Goal: Task Accomplishment & Management: Manage account settings

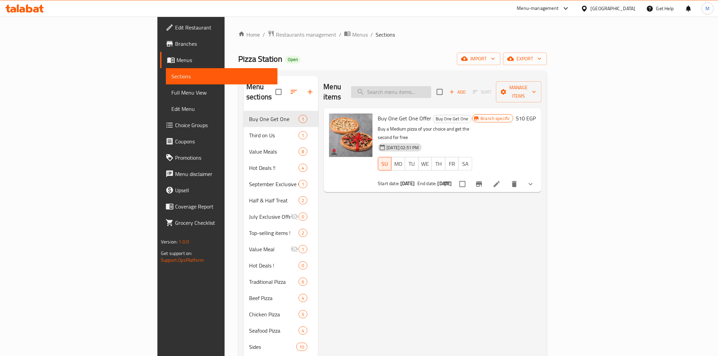
click at [432, 88] on input "search" at bounding box center [391, 92] width 80 height 12
paste input "سوبر فاميلي ميل"
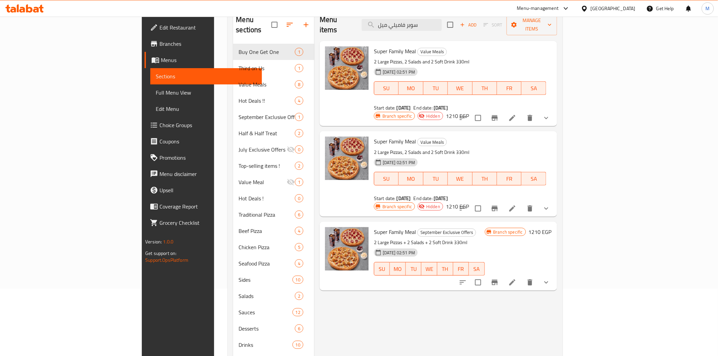
scroll to position [60, 0]
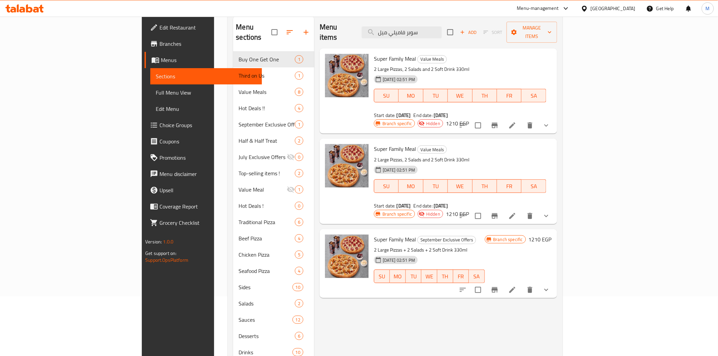
type input "سوبر فاميلي ميل"
click at [374, 235] on span "Super Family Meal" at bounding box center [395, 240] width 42 height 10
copy h6 "Super Family Meal"
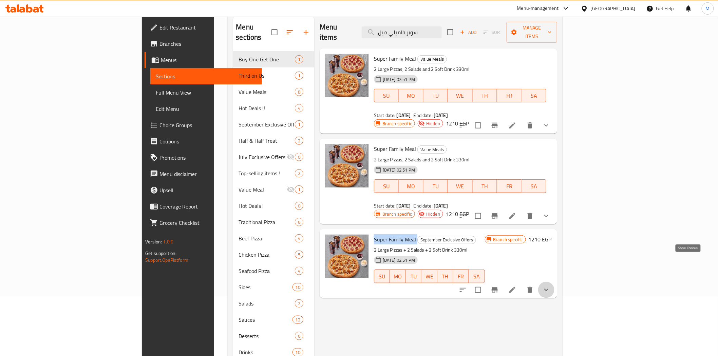
click at [551, 286] on icon "show more" at bounding box center [547, 290] width 8 height 8
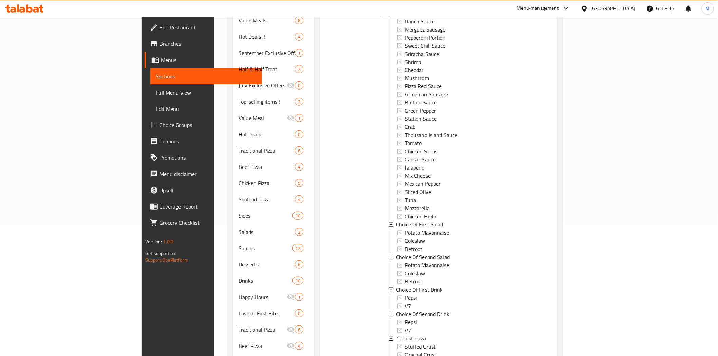
scroll to position [173, 0]
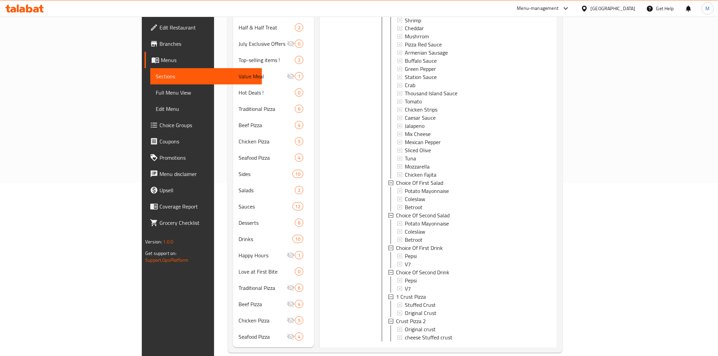
click at [551, 349] on icon "show more" at bounding box center [547, 353] width 8 height 8
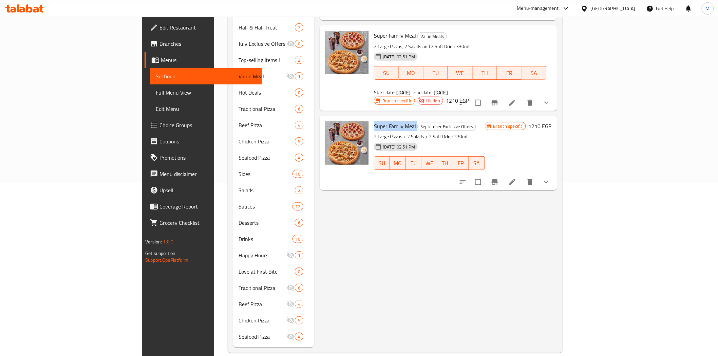
scroll to position [0, 0]
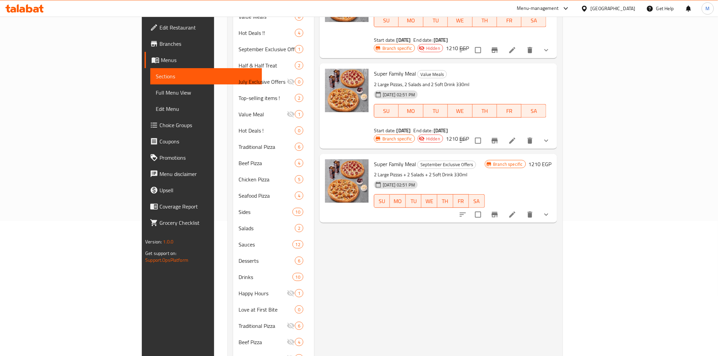
click at [485, 160] on h6 "Super Family Meal September Exclusive Offers" at bounding box center [429, 165] width 111 height 10
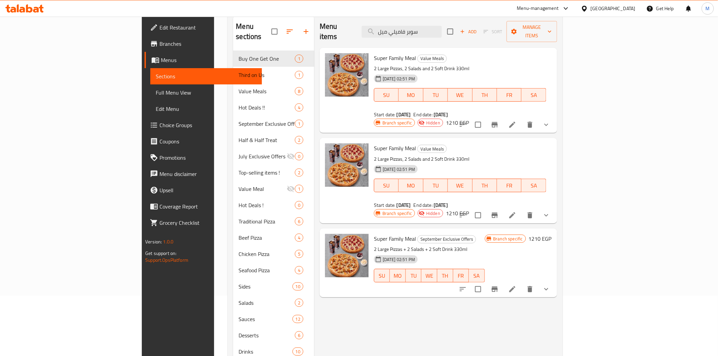
scroll to position [60, 0]
click at [497, 144] on h6 "Super Family Meal Value Meals" at bounding box center [460, 149] width 172 height 10
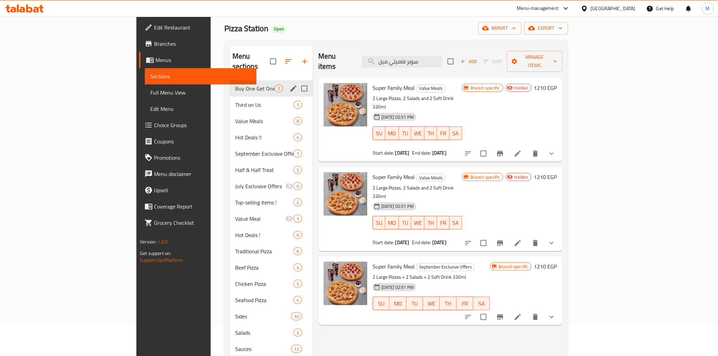
scroll to position [0, 0]
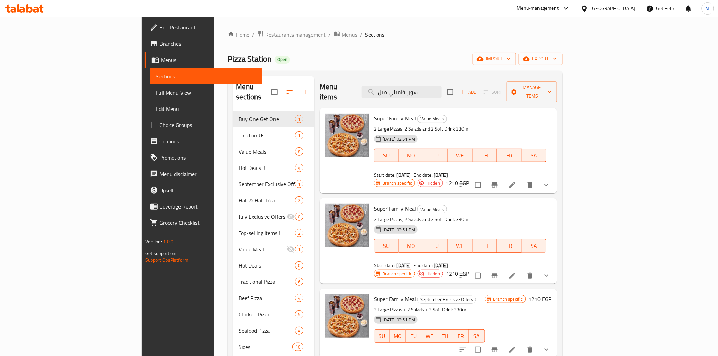
click at [342, 38] on span "Menus" at bounding box center [350, 35] width 16 height 8
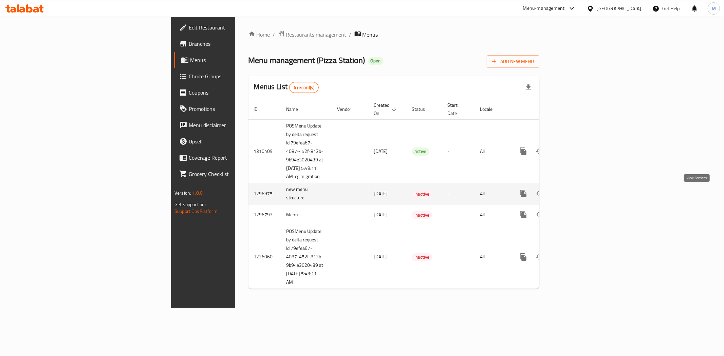
click at [576, 191] on icon "enhanced table" at bounding box center [572, 194] width 8 height 8
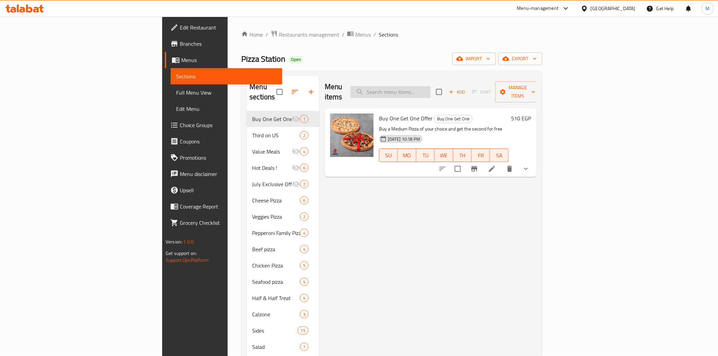
click at [431, 90] on input "search" at bounding box center [391, 92] width 80 height 12
paste input "Super Family Meal"
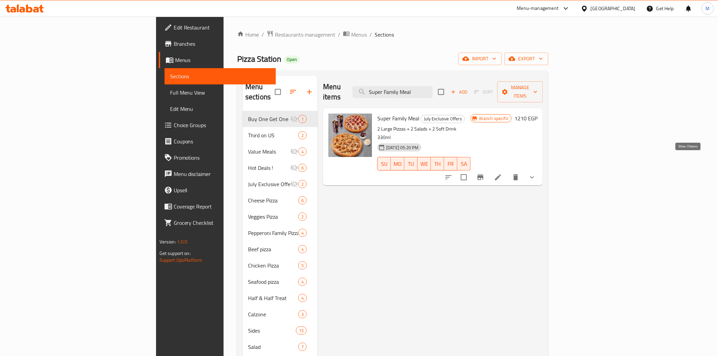
type input "Super Family Meal"
click at [536, 173] on icon "show more" at bounding box center [532, 177] width 8 height 8
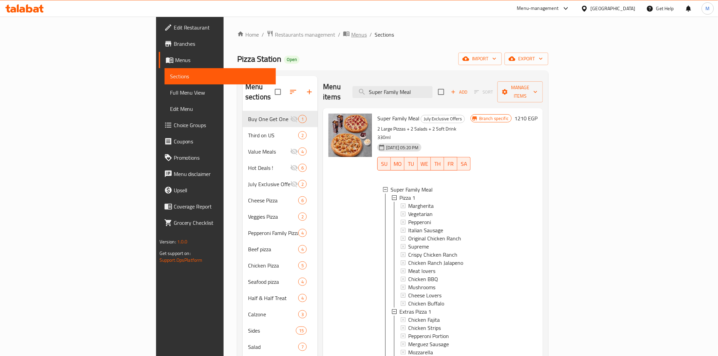
click at [351, 35] on span "Menus" at bounding box center [359, 35] width 16 height 8
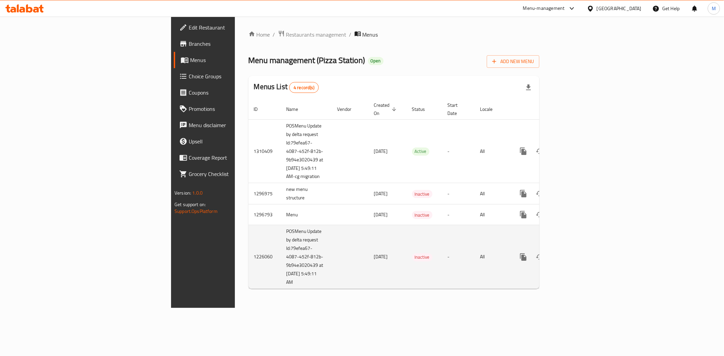
click at [576, 257] on icon "enhanced table" at bounding box center [572, 257] width 8 height 8
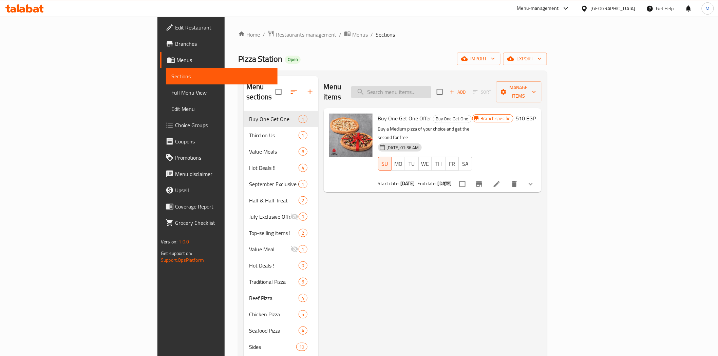
drag, startPoint x: 420, startPoint y: 85, endPoint x: 434, endPoint y: 83, distance: 14.0
click at [420, 86] on input "search" at bounding box center [391, 92] width 80 height 12
paste input "Super Family Meal"
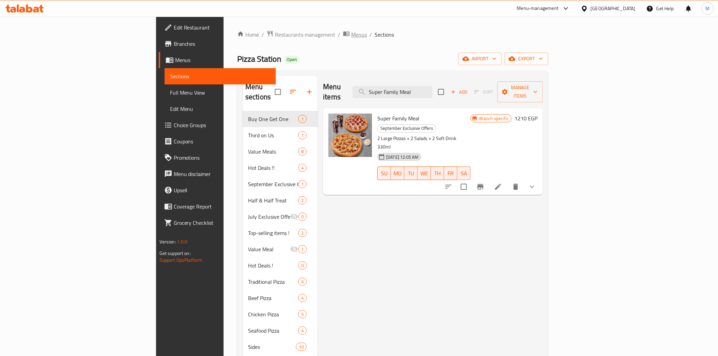
type input "Super Family Meal"
click at [351, 36] on span "Menus" at bounding box center [359, 35] width 16 height 8
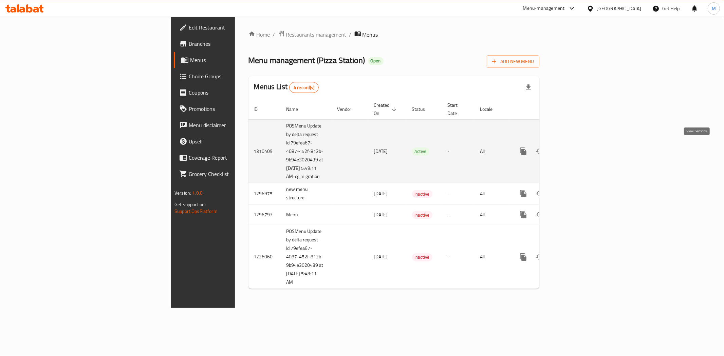
click at [581, 145] on link "enhanced table" at bounding box center [572, 151] width 16 height 16
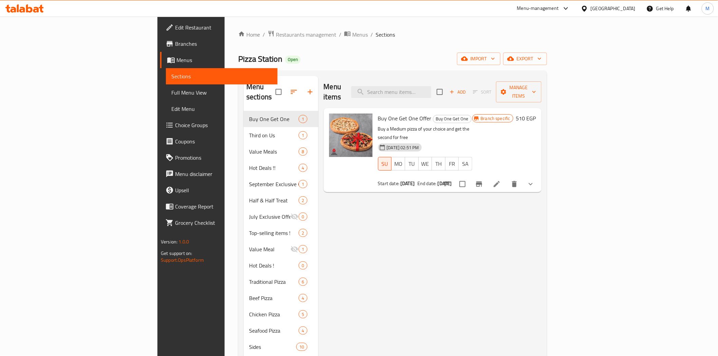
click at [469, 75] on div "Menu sections Buy One Get One 1 Third on Us 1 Value Meals 8 Hot Deals !! [DATE]…" at bounding box center [392, 299] width 309 height 456
click at [432, 86] on input "search" at bounding box center [391, 92] width 80 height 12
paste input "Super Family Meal"
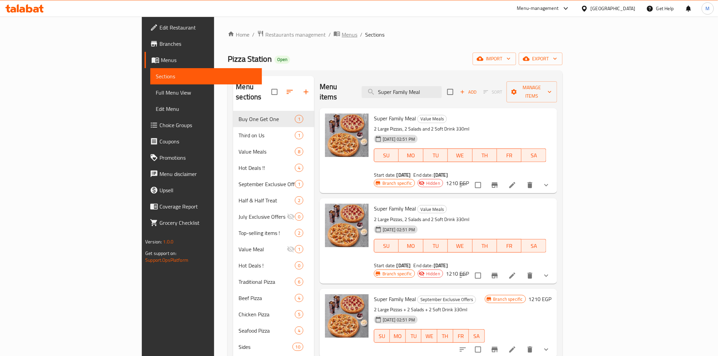
type input "Super Family Meal"
click at [342, 38] on span "Menus" at bounding box center [350, 35] width 16 height 8
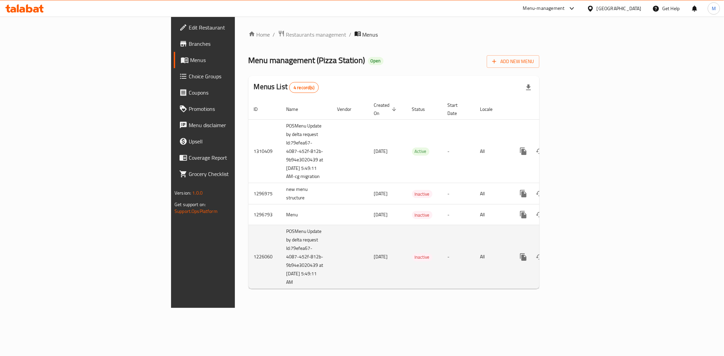
click at [581, 253] on link "enhanced table" at bounding box center [572, 257] width 16 height 16
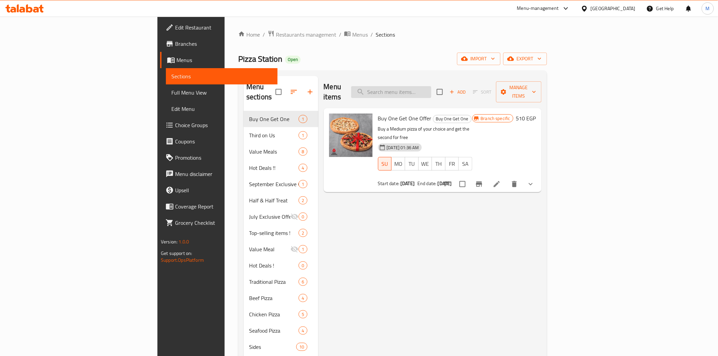
click at [432, 88] on input "search" at bounding box center [391, 92] width 80 height 12
paste input "Super Family Meal"
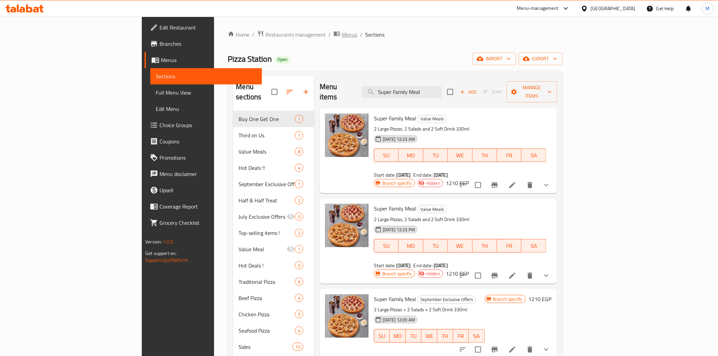
type input "Super Family Meal"
click at [342, 38] on span "Menus" at bounding box center [350, 35] width 16 height 8
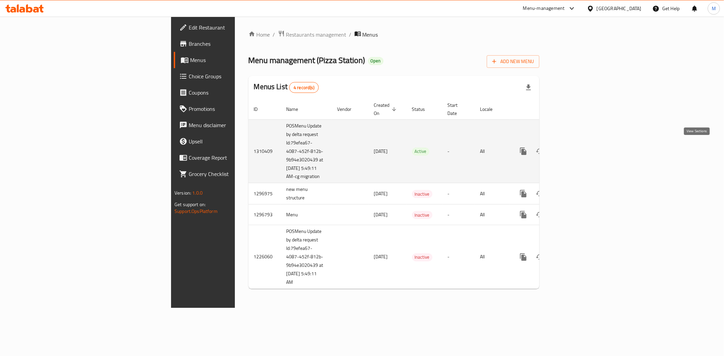
click at [581, 143] on link "enhanced table" at bounding box center [572, 151] width 16 height 16
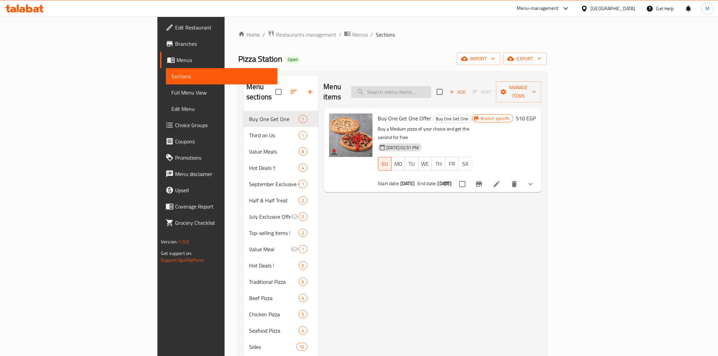
click at [432, 86] on input "search" at bounding box center [391, 92] width 80 height 12
paste input "Super Family Meal"
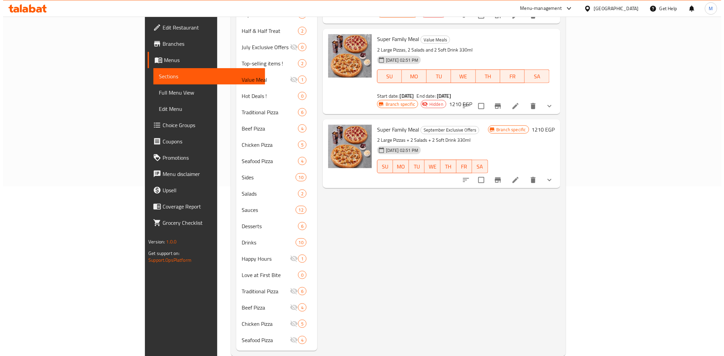
scroll to position [173, 0]
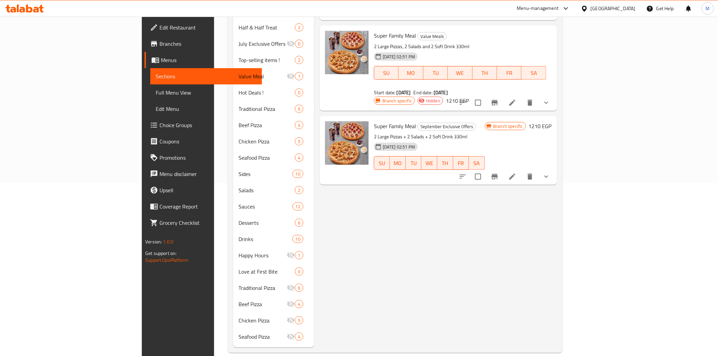
type input "Super Family Meal"
click at [503, 169] on button "Branch-specific-item" at bounding box center [495, 177] width 16 height 16
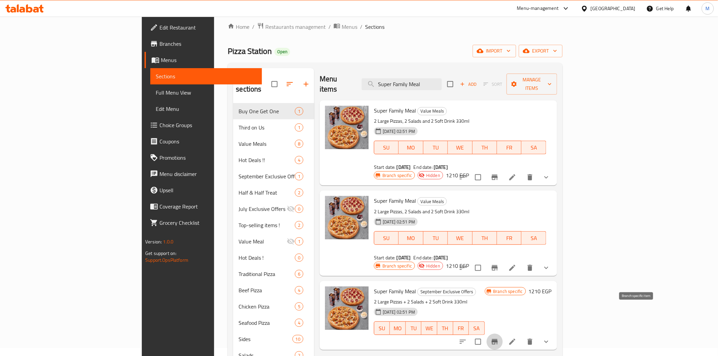
scroll to position [0, 0]
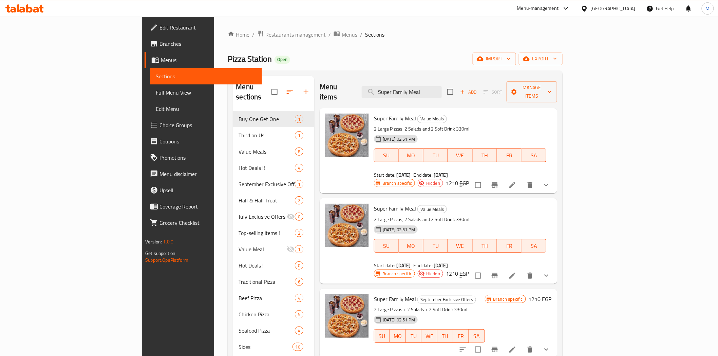
drag, startPoint x: 411, startPoint y: 163, endPoint x: 461, endPoint y: 165, distance: 49.6
click at [461, 172] on div "Start date: [DATE] End date: [DATE]" at bounding box center [460, 175] width 172 height 7
click at [453, 172] on div "Start date: [DATE] End date: [DATE]" at bounding box center [460, 175] width 172 height 7
drag, startPoint x: 362, startPoint y: 165, endPoint x: 459, endPoint y: 163, distance: 97.1
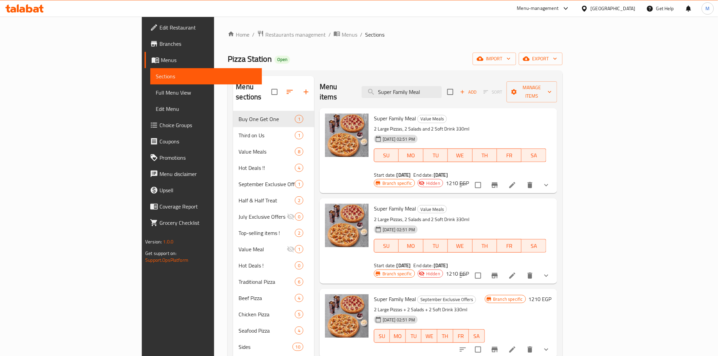
click at [459, 172] on div "Start date: [DATE] End date: [DATE]" at bounding box center [460, 175] width 172 height 7
drag, startPoint x: 361, startPoint y: 246, endPoint x: 419, endPoint y: 245, distance: 57.4
click at [419, 262] on div "Start date: [DATE] End date: [DATE]" at bounding box center [460, 265] width 172 height 7
click at [434, 261] on b "[DATE]" at bounding box center [441, 265] width 14 height 9
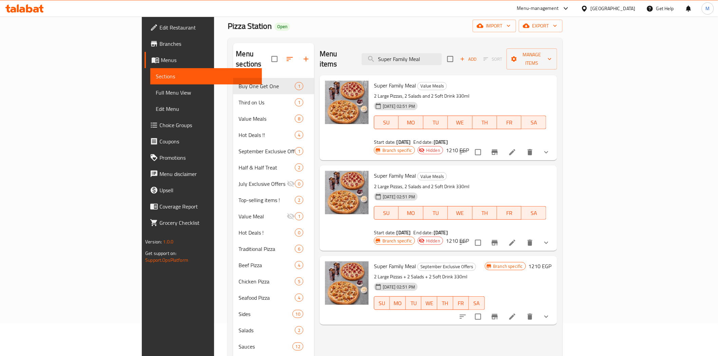
scroll to position [75, 0]
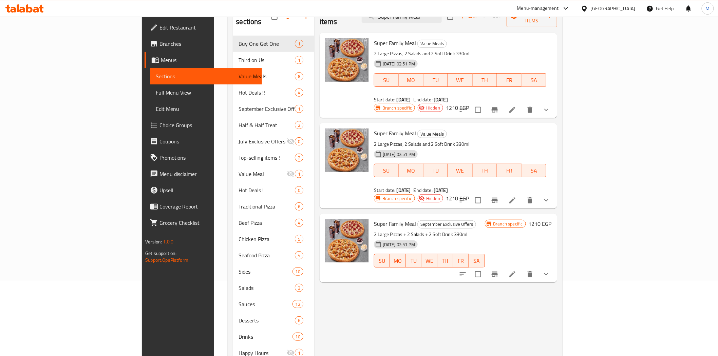
click at [374, 219] on span "Super Family Meal" at bounding box center [395, 224] width 42 height 10
click at [459, 219] on h6 "Super Family Meal September Exclusive Offers" at bounding box center [429, 224] width 111 height 10
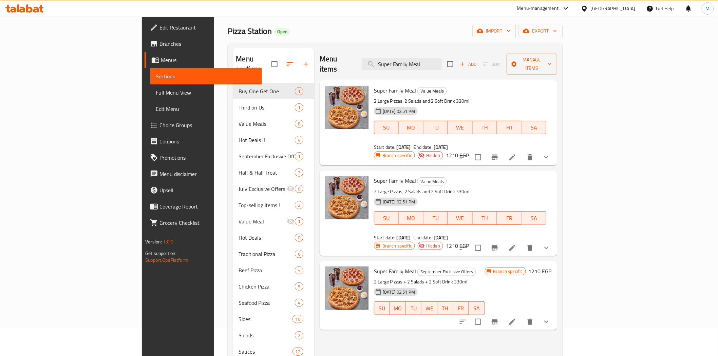
scroll to position [0, 0]
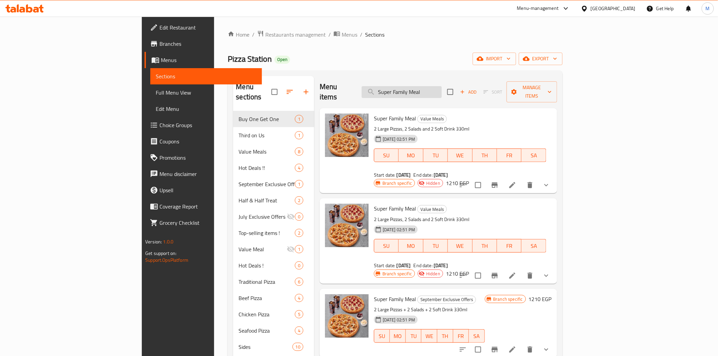
click at [442, 87] on input "Super Family Meal" at bounding box center [402, 92] width 80 height 12
paste input "Half & Half Large Pizza + Free 1 L Pepsi"
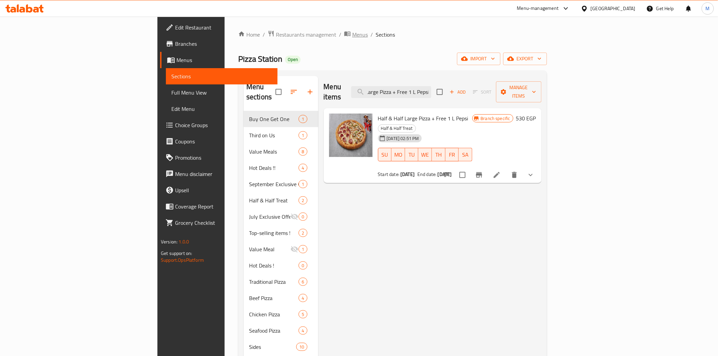
type input "Half & Half Large Pizza + Free 1 L Pepsi"
click at [352, 36] on span "Menus" at bounding box center [360, 35] width 16 height 8
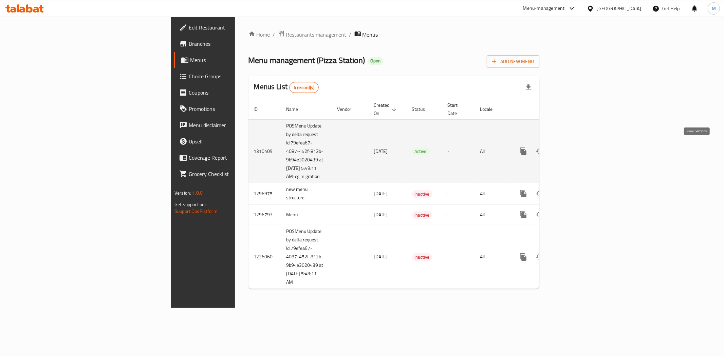
click at [581, 146] on link "enhanced table" at bounding box center [572, 151] width 16 height 16
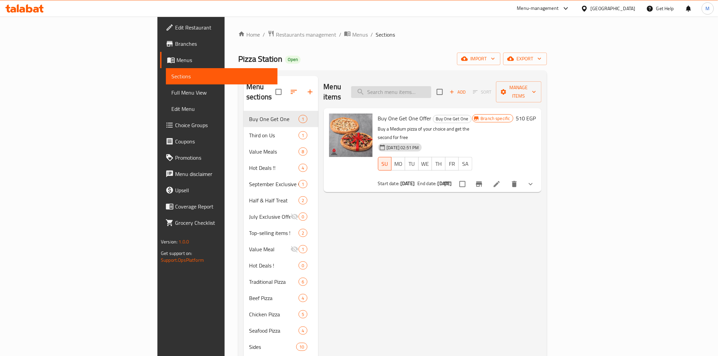
click at [432, 86] on input "search" at bounding box center [391, 92] width 80 height 12
paste input "Half & Half Large Pizza + Free 1 L Pepsi"
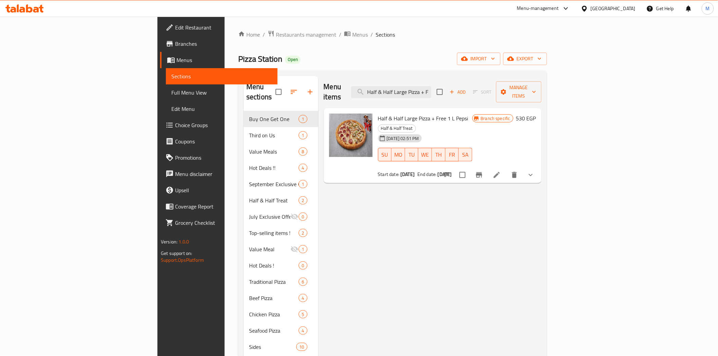
drag, startPoint x: 407, startPoint y: 157, endPoint x: 474, endPoint y: 152, distance: 67.4
click at [473, 171] on div "Start date: [DATE] End date: [DATE]" at bounding box center [425, 174] width 94 height 7
click at [432, 89] on input "Half & Half Large Pizza + Free 1 L Pepsi" at bounding box center [391, 92] width 80 height 12
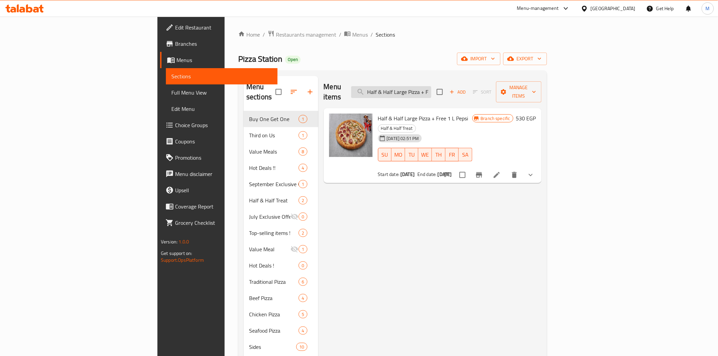
paste input "سوبر فاميلي ميل"
click at [432, 89] on input "Half & Half Large Pizza + Free 1 L Pepsi" at bounding box center [391, 92] width 80 height 12
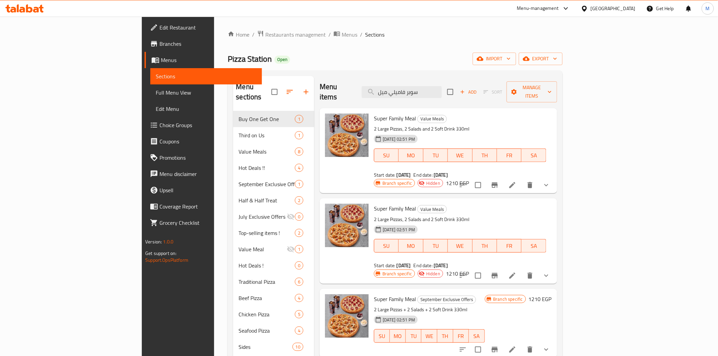
click at [423, 306] on p "2 Large Pizzas + 2 Salads + 2 Soft Drink 330ml" at bounding box center [429, 310] width 111 height 8
copy div "2 Large Pizzas + 2 Salads + 2 Soft Drink 330ml"
click at [539, 216] on p "2 Large Pizzas, 2 Salads and 2 Soft Drink 330ml" at bounding box center [460, 220] width 172 height 8
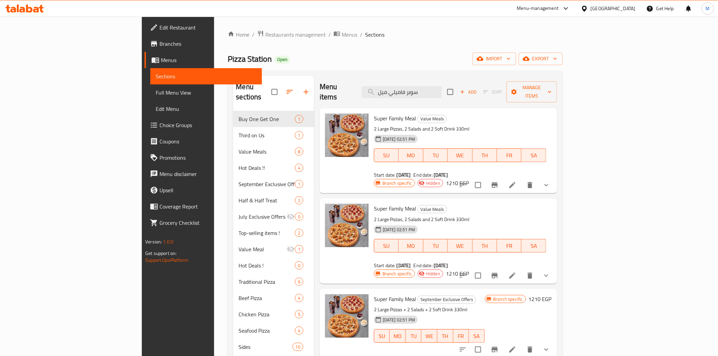
click at [488, 292] on div "Super Family Meal September Exclusive Offers 2 Large Pizzas + 2 Salads + 2 Soft…" at bounding box center [429, 323] width 116 height 63
click at [442, 89] on input "سوبر فاميلي ميل" at bounding box center [402, 92] width 80 height 12
paste input "2 Large Pizzas + 2 Salads + 2 Soft Drink 330ml"
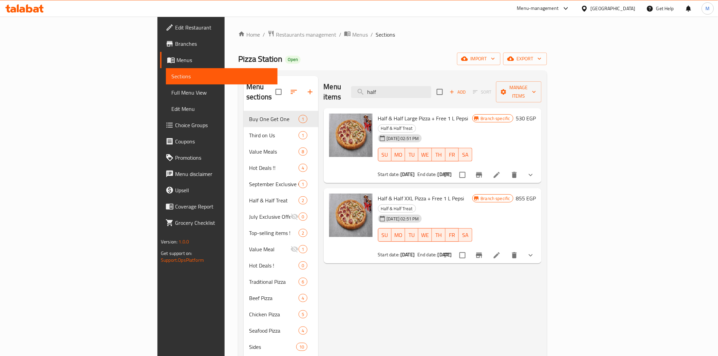
type input "half"
click at [483, 171] on icon "Branch-specific-item" at bounding box center [479, 175] width 8 height 8
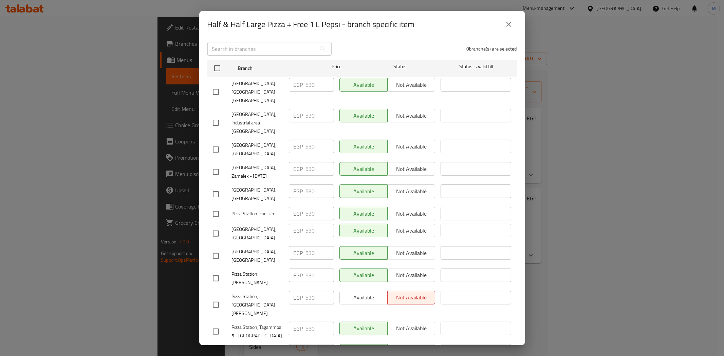
scroll to position [144, 0]
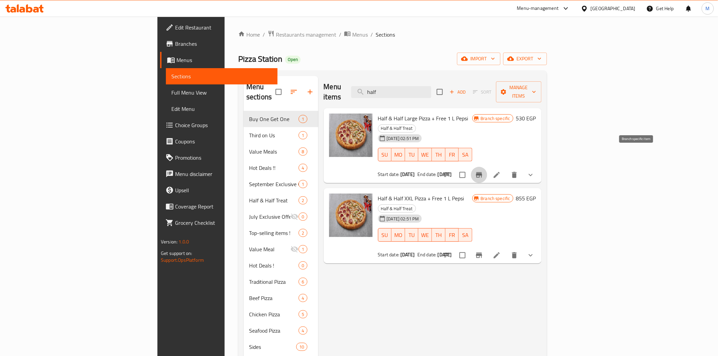
click at [483, 171] on icon "Branch-specific-item" at bounding box center [479, 175] width 8 height 8
click at [535, 171] on icon "show more" at bounding box center [531, 175] width 8 height 8
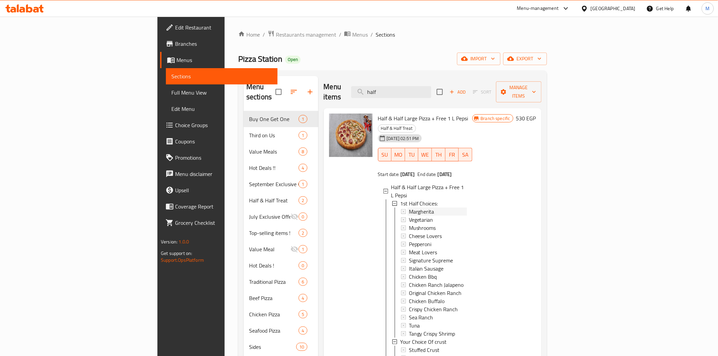
click at [409, 208] on span "Margherita" at bounding box center [421, 212] width 25 height 8
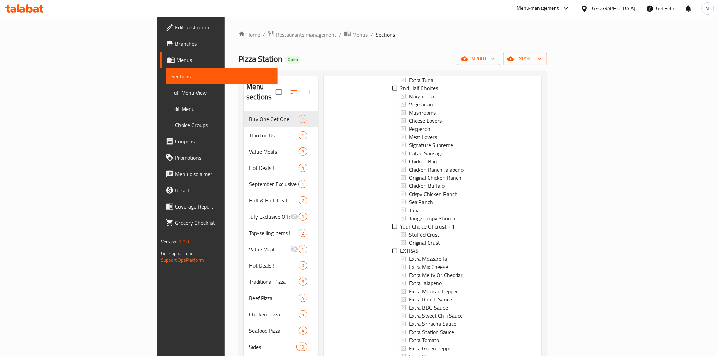
scroll to position [173, 0]
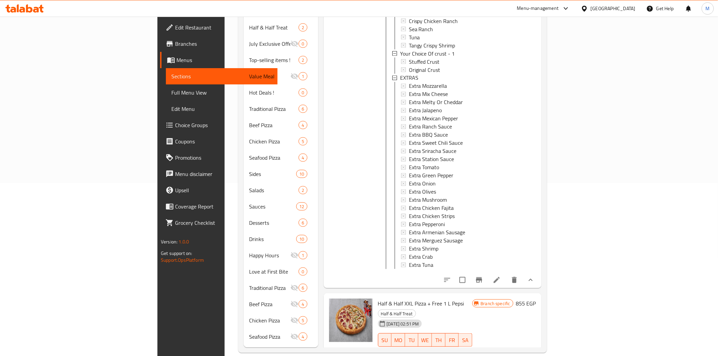
click at [483, 276] on icon "Branch-specific-item" at bounding box center [479, 280] width 8 height 8
drag, startPoint x: 339, startPoint y: 283, endPoint x: 385, endPoint y: 282, distance: 46.5
click at [385, 299] on span "Half & Half XXL Pizza + Free 1 L Pepsi" at bounding box center [421, 304] width 86 height 10
copy span "Half & Half XXL Pizza"
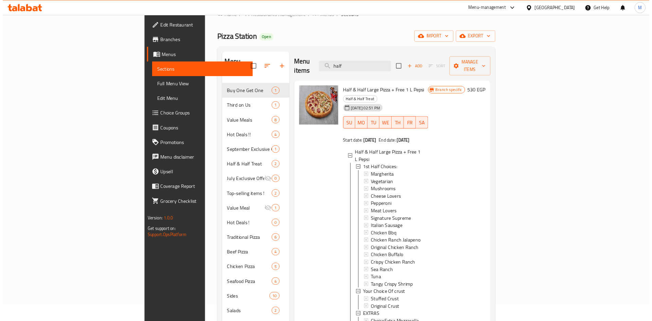
scroll to position [0, 0]
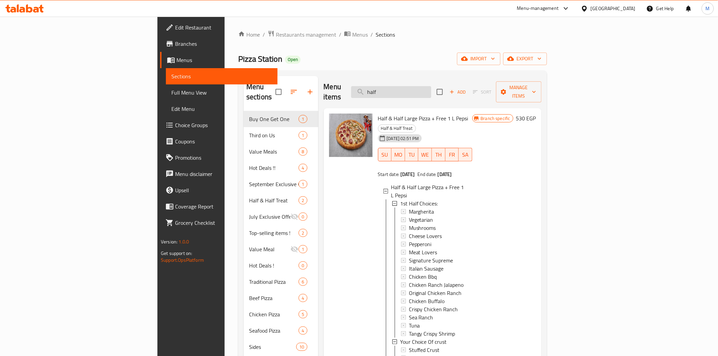
click at [432, 86] on input "half" at bounding box center [391, 92] width 80 height 12
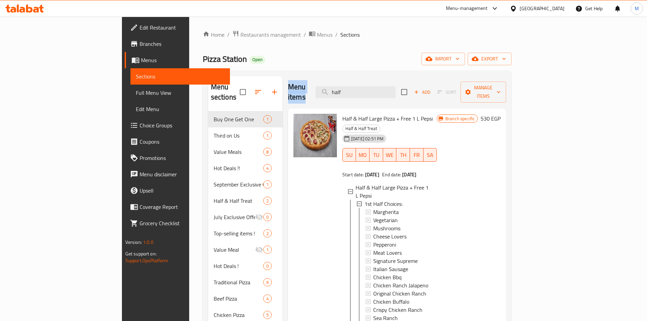
drag, startPoint x: 437, startPoint y: 82, endPoint x: 393, endPoint y: 74, distance: 44.2
click at [393, 74] on div "Menu sections Buy One Get One 1 Third on Us 1 Value Meals 8 Hot Deals !! [DATE]…" at bounding box center [357, 299] width 309 height 456
click at [369, 91] on input "half" at bounding box center [355, 92] width 80 height 12
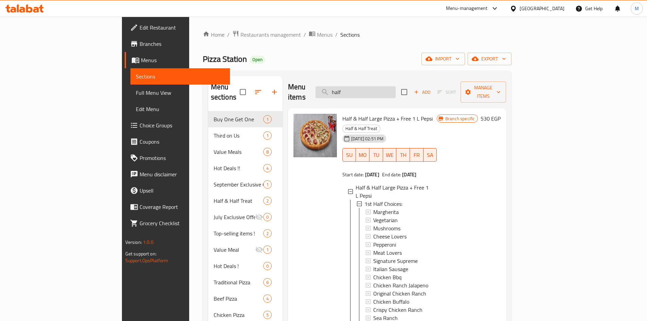
paste input "Half & Half XXL Pizza"
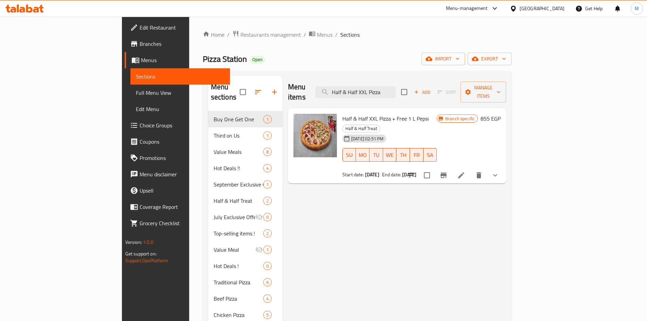
type input "Half & Half XXL Pizza"
click at [447, 171] on icon "Branch-specific-item" at bounding box center [443, 175] width 8 height 8
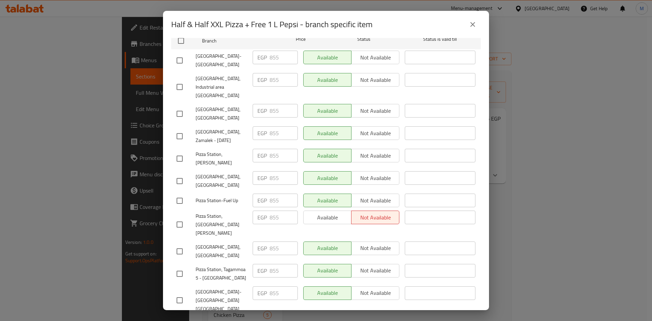
scroll to position [181, 0]
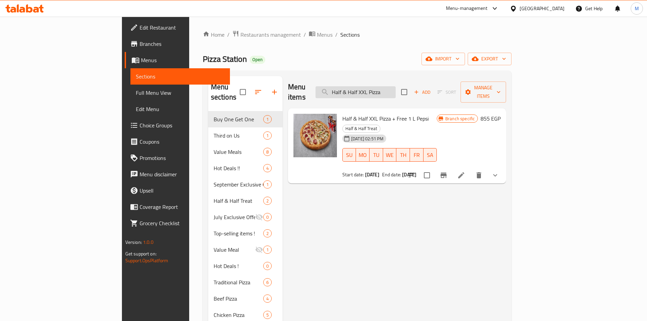
drag, startPoint x: 389, startPoint y: 85, endPoint x: 440, endPoint y: 86, distance: 50.3
click at [396, 86] on input "Half & Half XXL Pizza" at bounding box center [355, 92] width 80 height 12
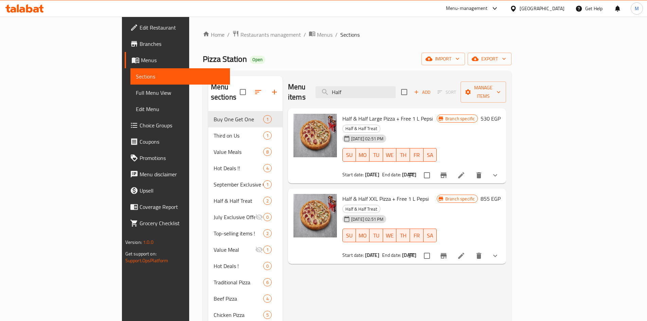
type input "Half"
click at [447, 171] on icon "Branch-specific-item" at bounding box center [443, 175] width 8 height 8
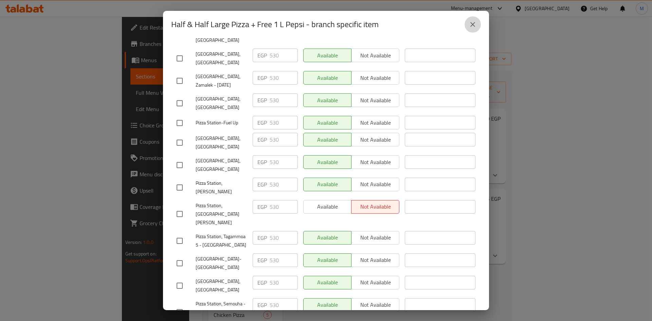
click at [475, 31] on button "close" at bounding box center [472, 24] width 16 height 16
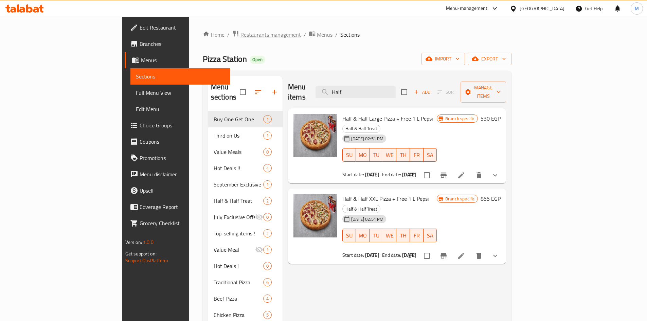
click at [240, 36] on span "Restaurants management" at bounding box center [270, 35] width 60 height 8
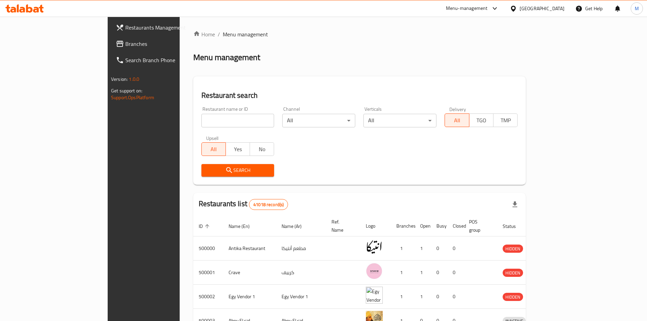
click at [197, 120] on div "Home / Menu management Menu management Restaurant search Restaurant name or ID …" at bounding box center [359, 265] width 333 height 470
click at [201, 120] on input "search" at bounding box center [237, 121] width 73 height 14
paste input "701229"
type input "701229"
click button "Search" at bounding box center [237, 170] width 73 height 13
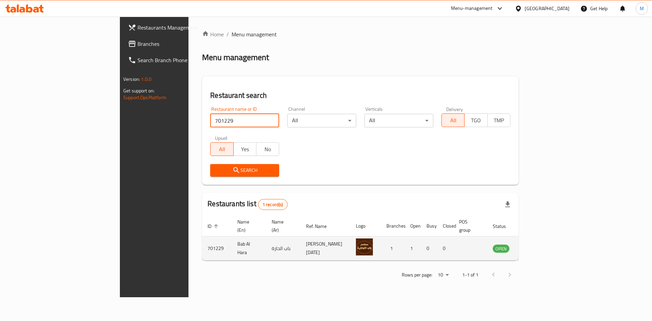
click at [541, 244] on link "enhanced table" at bounding box center [534, 248] width 13 height 8
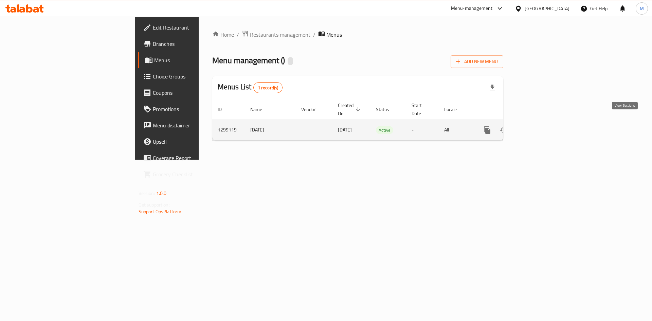
click at [539, 127] on icon "enhanced table" at bounding box center [536, 130] width 6 height 6
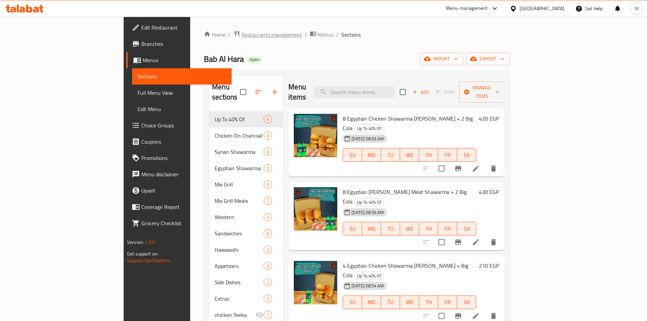
click at [241, 37] on span "Restaurants management" at bounding box center [271, 35] width 60 height 8
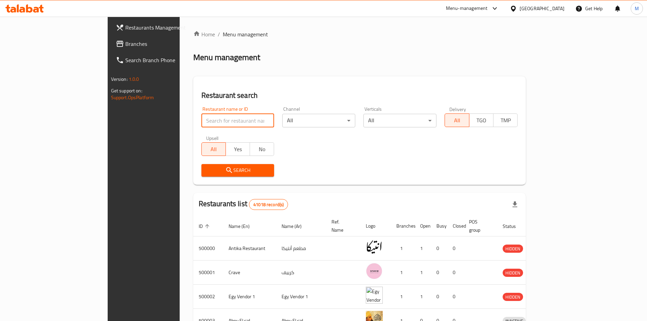
click at [201, 124] on input "search" at bounding box center [237, 121] width 73 height 14
paste input "Pizza Statio"
type input "Pizza Statio"
click button "Search" at bounding box center [237, 170] width 73 height 13
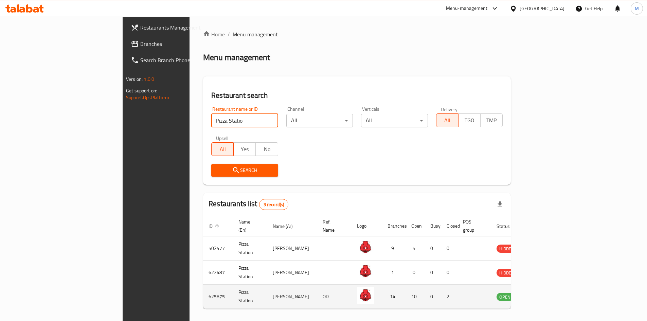
click at [550, 294] on td "enhanced table" at bounding box center [538, 297] width 23 height 24
click at [540, 294] on icon "enhanced table" at bounding box center [535, 297] width 7 height 6
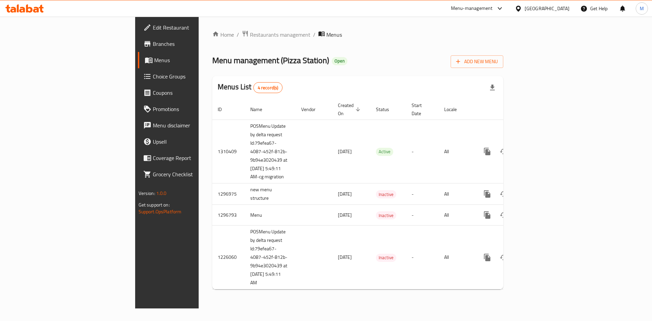
click at [153, 47] on span "Branches" at bounding box center [196, 44] width 86 height 8
